Goal: Use online tool/utility: Utilize a website feature to perform a specific function

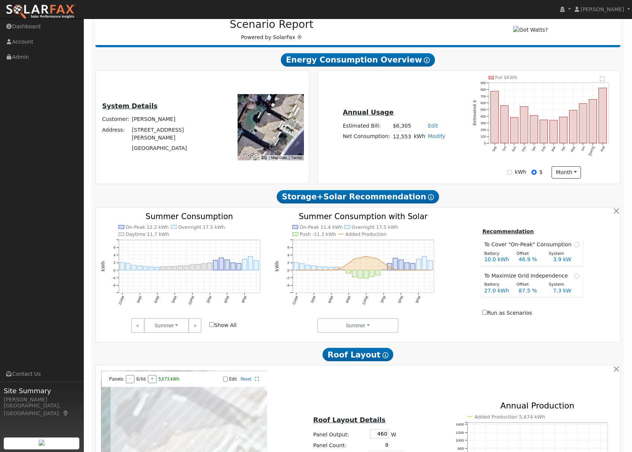
scroll to position [102, 0]
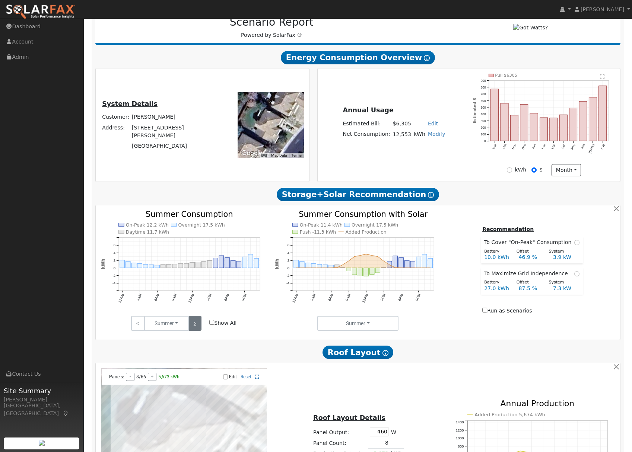
click at [192, 326] on link ">" at bounding box center [194, 323] width 13 height 15
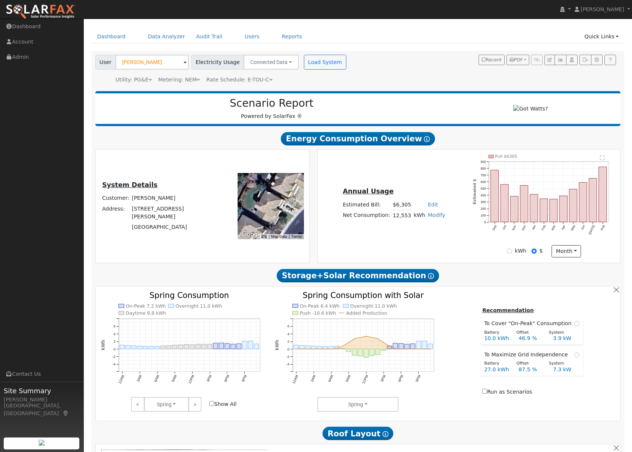
scroll to position [40, 0]
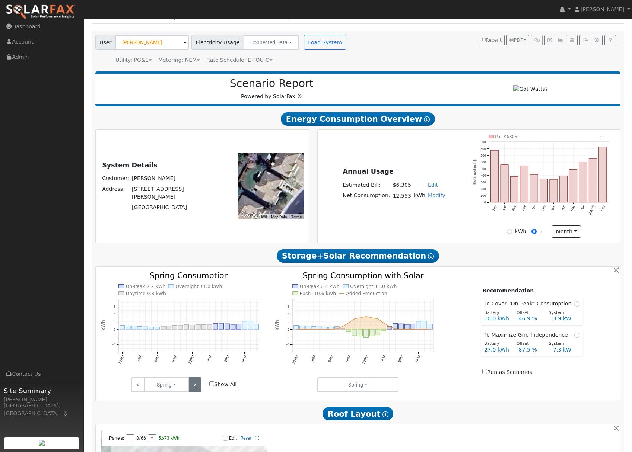
click at [192, 387] on link ">" at bounding box center [194, 384] width 13 height 15
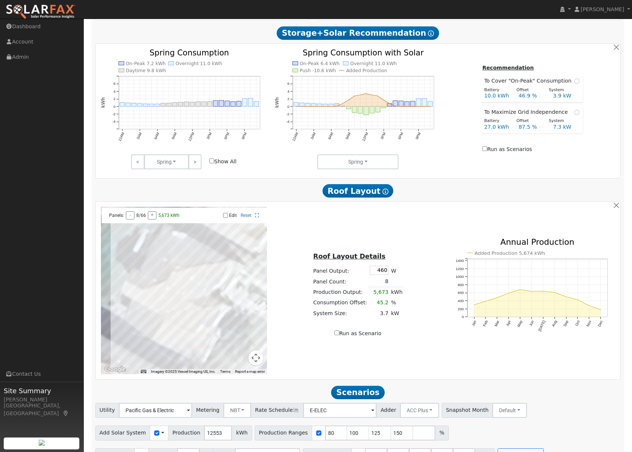
scroll to position [285, 0]
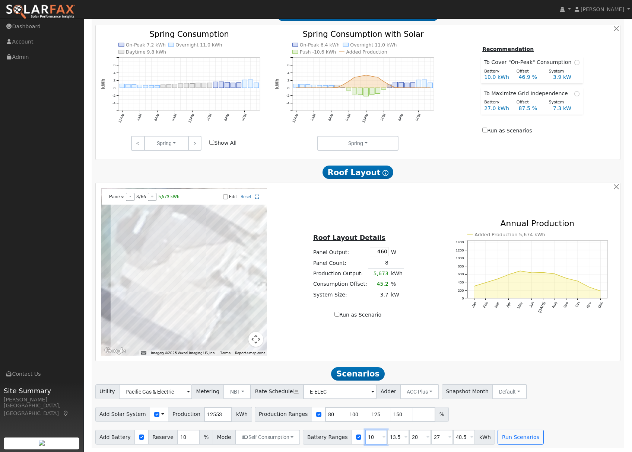
drag, startPoint x: 369, startPoint y: 438, endPoint x: 354, endPoint y: 437, distance: 15.3
click at [354, 437] on div "Battery Ranges 10 Overrides Reserve % Mode None None Self Consumption Peak Savi…" at bounding box center [399, 437] width 192 height 15
type input "13.5"
type input "20"
type input "27"
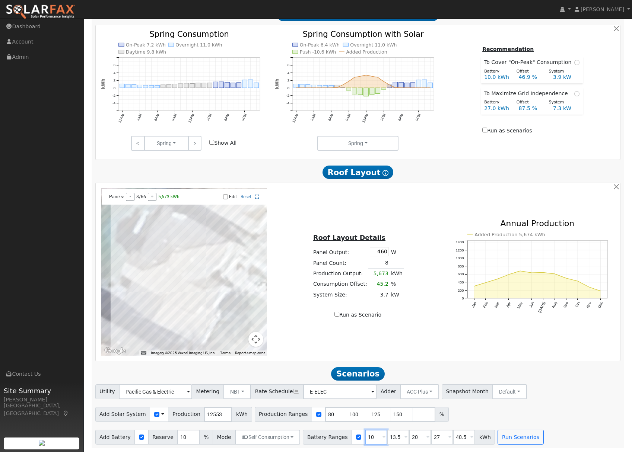
type input "40.5"
type input "13.5"
drag, startPoint x: 393, startPoint y: 437, endPoint x: 378, endPoint y: 437, distance: 14.5
click at [378, 437] on div "Battery Ranges 13.5 Overrides Reserve % Mode None None Self Consumption Peak Sa…" at bounding box center [399, 437] width 192 height 15
type input "27"
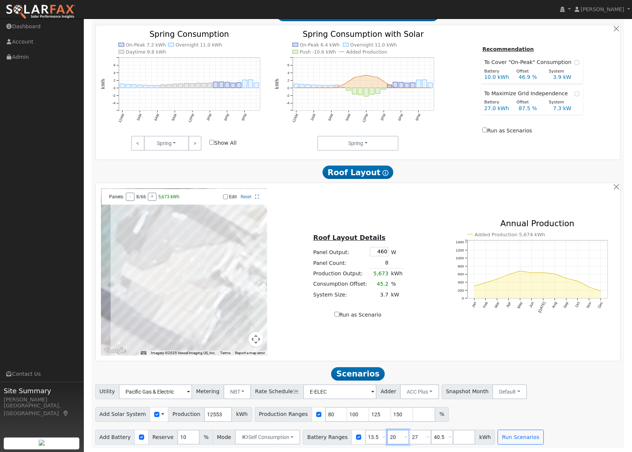
type input "40.5"
type input "27"
click at [486, 439] on button "Run Scenarios" at bounding box center [498, 437] width 46 height 15
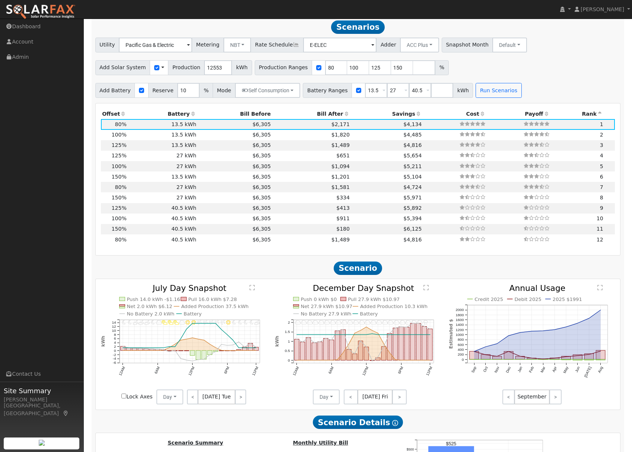
scroll to position [630, 0]
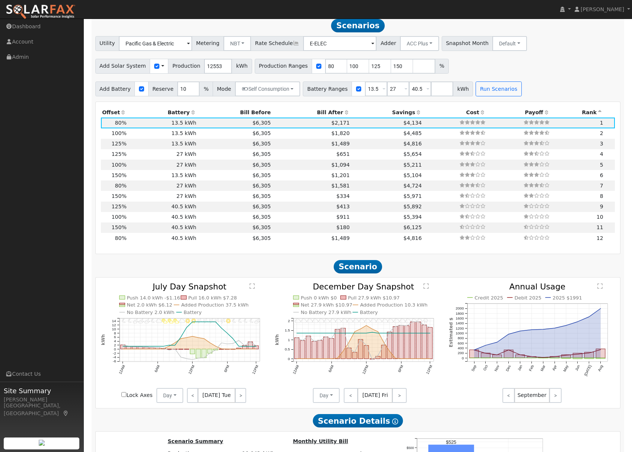
click at [415, 115] on icon at bounding box center [418, 112] width 7 height 5
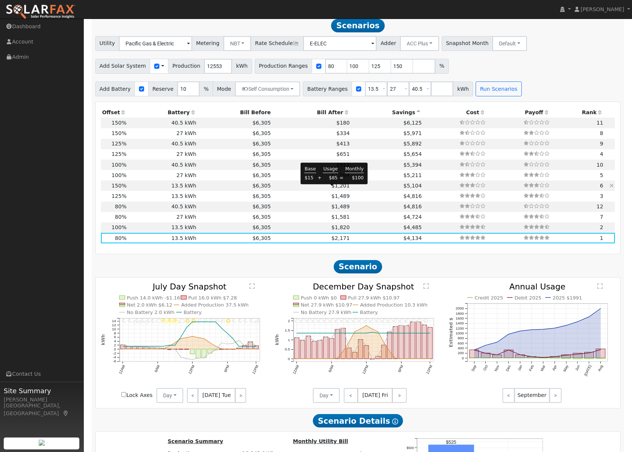
click at [331, 189] on span "$1,201" at bounding box center [340, 186] width 18 height 6
type input "12.6"
type input "$38,915"
type input "$15,765"
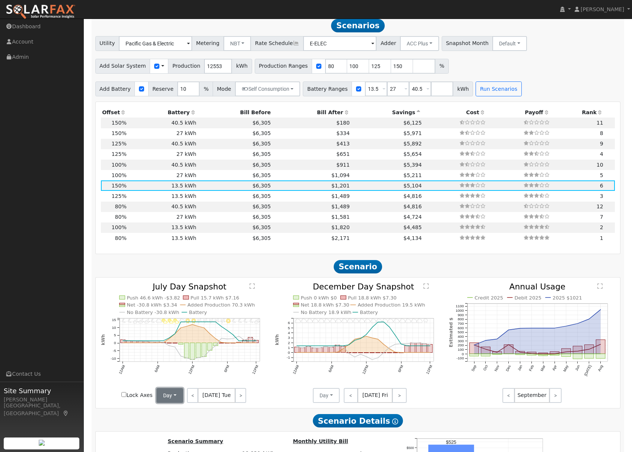
click at [172, 403] on button "Day" at bounding box center [169, 395] width 27 height 15
click at [174, 423] on link "Month Average" at bounding box center [183, 422] width 52 height 10
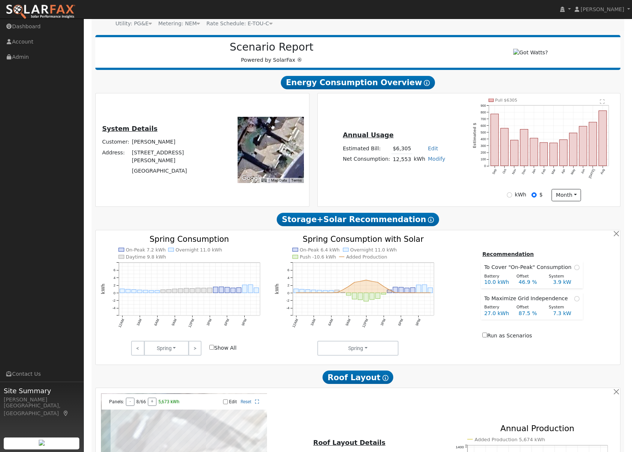
scroll to position [0, 0]
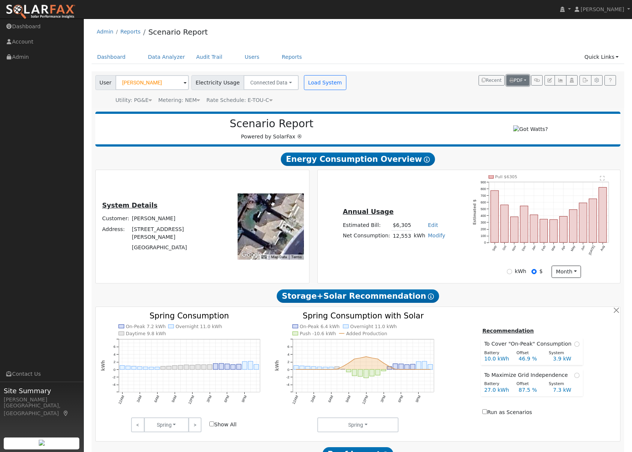
click at [522, 78] on button "PDF" at bounding box center [517, 80] width 23 height 10
click at [583, 81] on icon "button" at bounding box center [585, 80] width 6 height 4
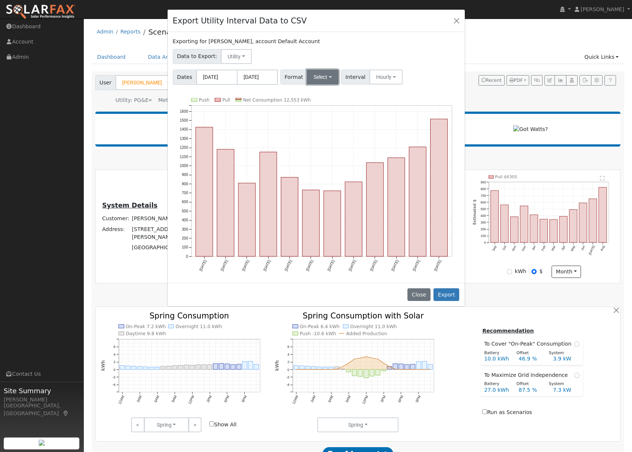
click at [320, 77] on button "Select" at bounding box center [323, 77] width 32 height 15
click at [329, 163] on link "OpenSolar" at bounding box center [332, 162] width 53 height 10
click at [453, 292] on button "Export" at bounding box center [446, 294] width 26 height 13
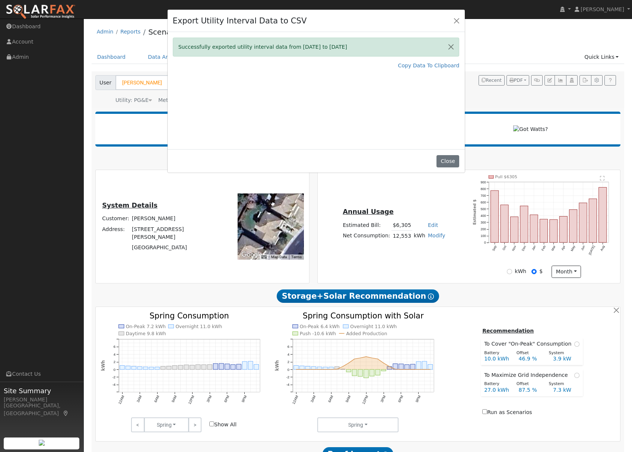
click at [519, 277] on div "Export Utility Interval Data to CSV Successfully exported utility interval data…" at bounding box center [316, 226] width 632 height 452
click at [510, 275] on div "Export Utility Interval Data to CSV Successfully exported utility interval data…" at bounding box center [316, 226] width 632 height 452
click at [453, 168] on div "Close" at bounding box center [315, 160] width 297 height 23
click at [453, 165] on button "Close" at bounding box center [447, 161] width 23 height 13
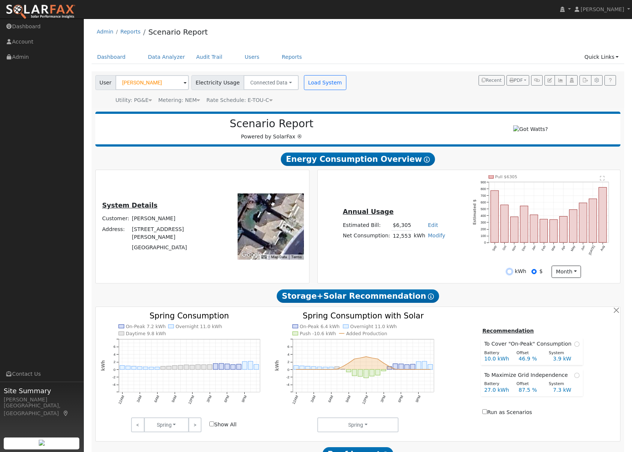
click at [511, 274] on input "kWh" at bounding box center [508, 271] width 5 height 5
radio input "true"
radio input "false"
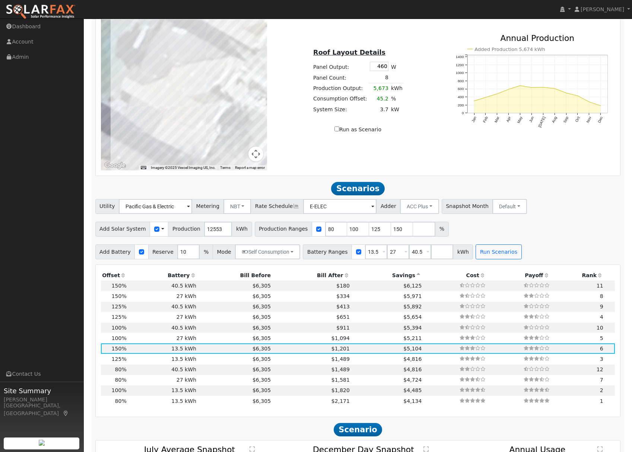
scroll to position [467, 0]
drag, startPoint x: 384, startPoint y: 233, endPoint x: 407, endPoint y: 232, distance: 22.3
click at [407, 232] on div "Production Ranges 80 100 125 150 %" at bounding box center [352, 228] width 194 height 15
type input "132"
click at [490, 255] on button "Run Scenarios" at bounding box center [498, 251] width 46 height 15
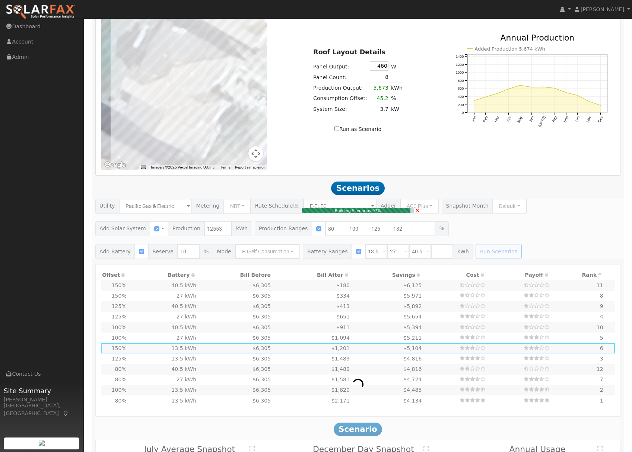
type input "6.7"
type input "$20,753"
type input "$10,316"
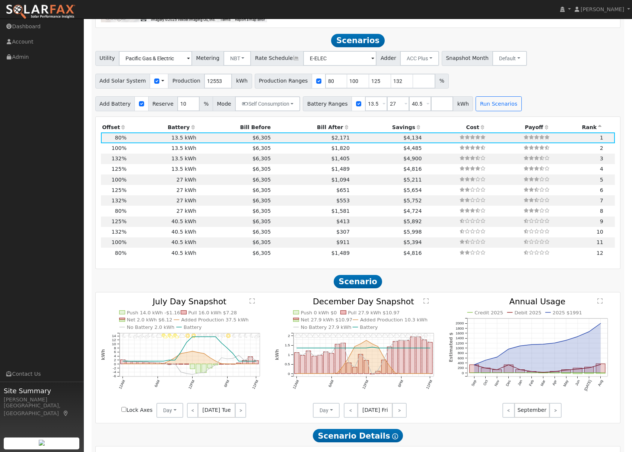
scroll to position [630, 0]
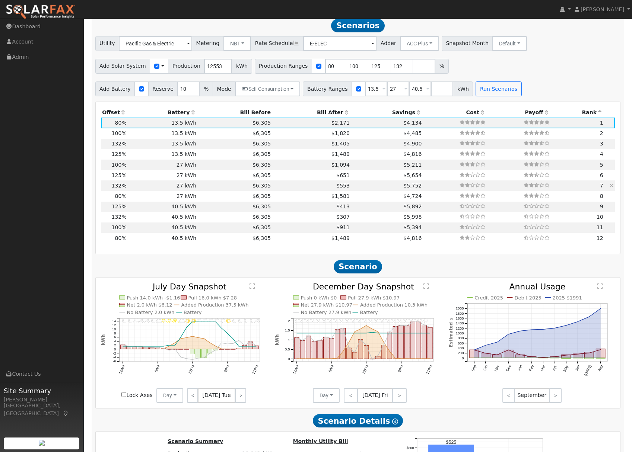
click at [221, 191] on td "$6,305" at bounding box center [235, 185] width 74 height 10
type input "11.0"
type input "$34,245"
type input "$27,270"
type input "$18,455"
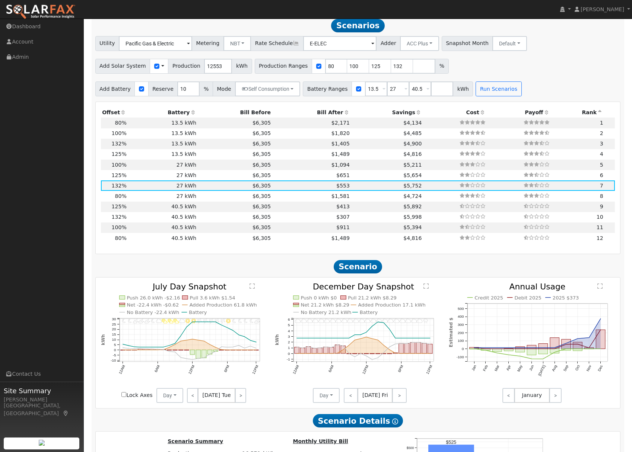
click at [415, 114] on icon at bounding box center [418, 112] width 7 height 5
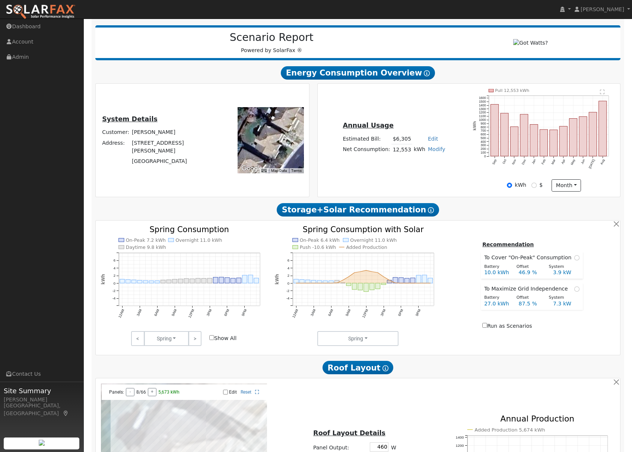
scroll to position [0, 0]
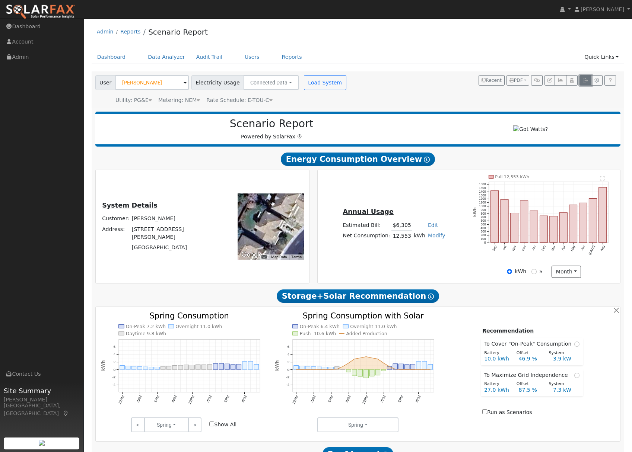
click at [586, 80] on icon "button" at bounding box center [585, 80] width 6 height 4
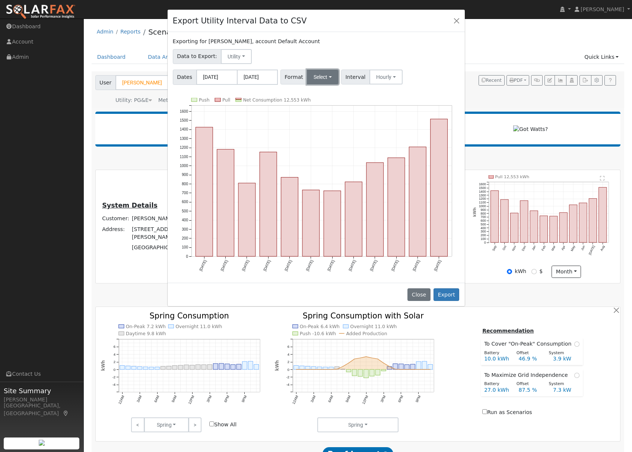
click at [326, 78] on button "Select" at bounding box center [323, 77] width 32 height 15
click at [319, 137] on link "Aurora" at bounding box center [332, 141] width 53 height 10
click at [447, 291] on button "Export" at bounding box center [446, 294] width 26 height 13
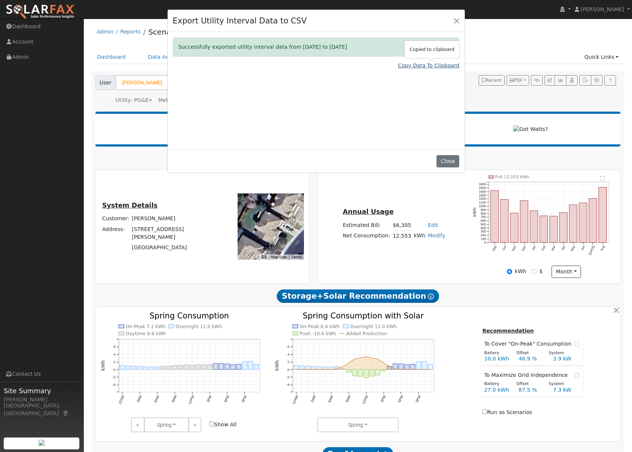
click at [421, 65] on link "Copy Data To Clipboard" at bounding box center [428, 66] width 61 height 8
click at [454, 21] on button "Close" at bounding box center [456, 20] width 10 height 10
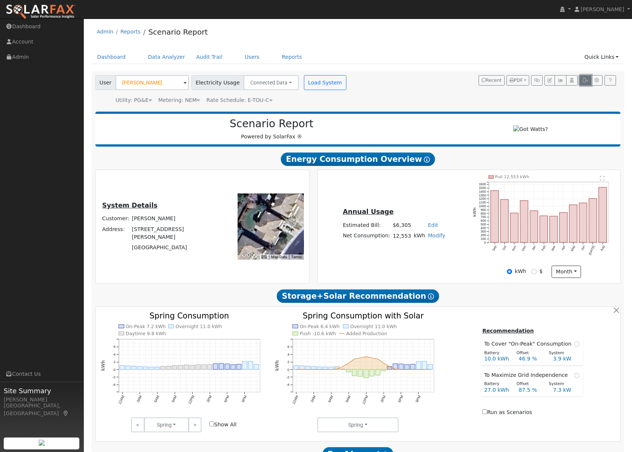
click at [586, 80] on icon "button" at bounding box center [585, 80] width 6 height 4
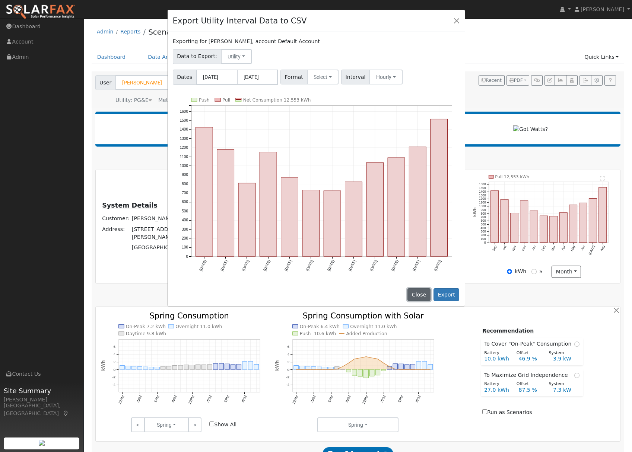
click at [416, 297] on button "Close" at bounding box center [418, 294] width 23 height 13
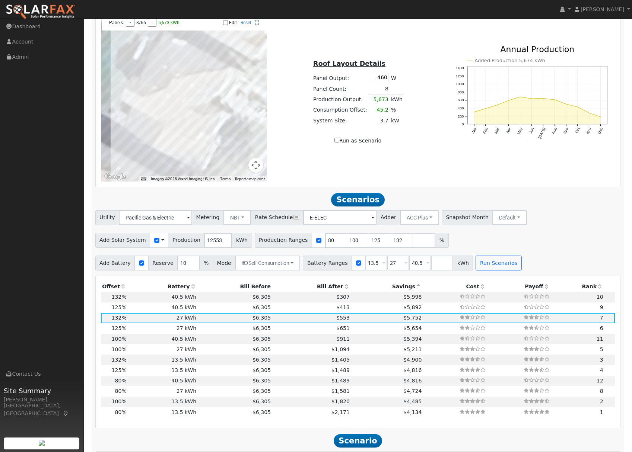
scroll to position [457, 0]
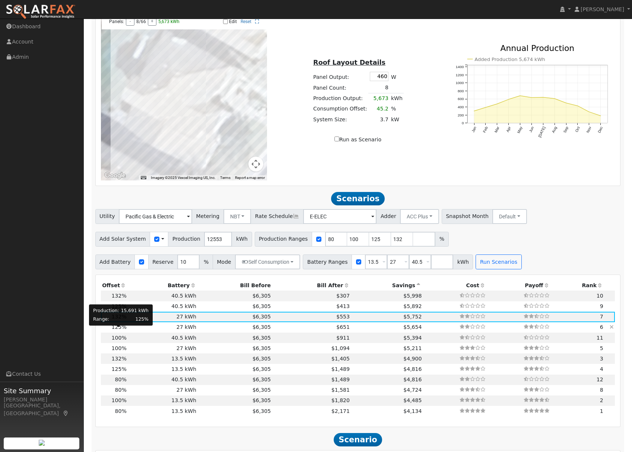
click at [120, 329] on span "125%" at bounding box center [119, 327] width 15 height 6
type input "10.5"
type input "$32,428"
type input "$17,909"
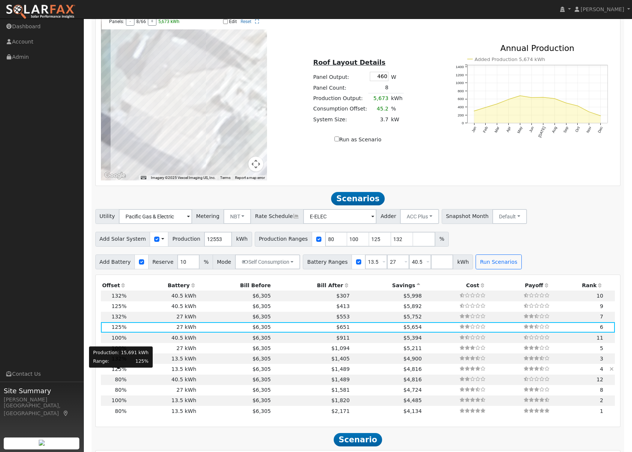
click at [119, 372] on span "125%" at bounding box center [119, 369] width 15 height 6
type input "$13,635"
type input "$13,819"
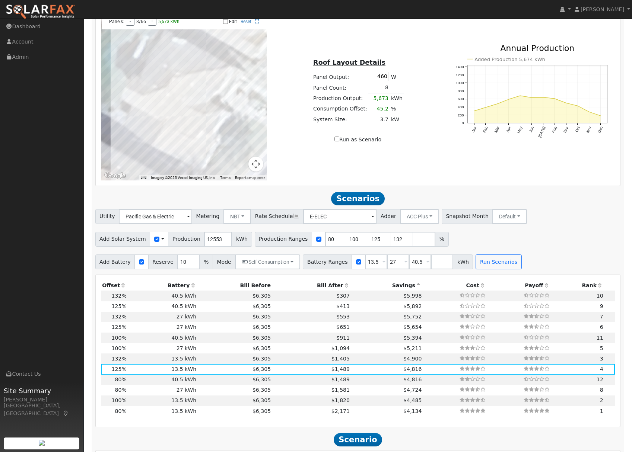
scroll to position [0, 0]
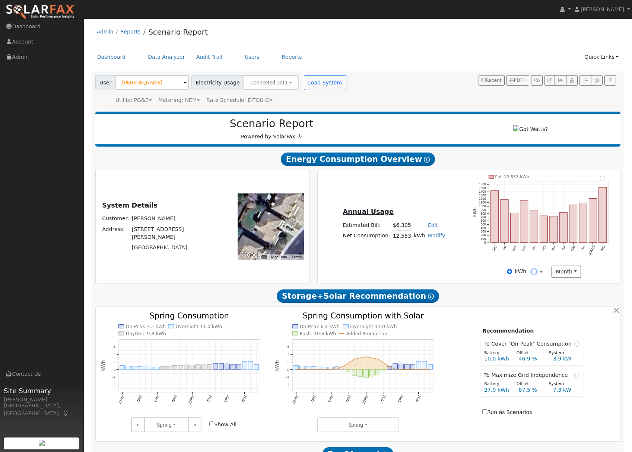
click at [533, 273] on input "$" at bounding box center [533, 271] width 5 height 5
radio input "true"
radio input "false"
